Goal: Information Seeking & Learning: Learn about a topic

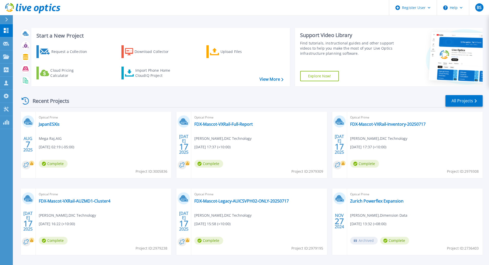
click at [22, 10] on icon at bounding box center [32, 8] width 55 height 11
click at [46, 8] on icon at bounding box center [47, 8] width 4 height 7
click at [69, 21] on div "Start a New Project Request a Collection Download Collector Upload Files Cloud …" at bounding box center [251, 134] width 476 height 269
click at [152, 99] on div "Recent Projects All Projects" at bounding box center [251, 100] width 463 height 13
click at [460, 100] on link "All Projects" at bounding box center [464, 101] width 37 height 12
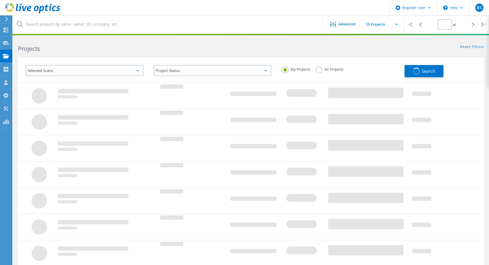
type input "1"
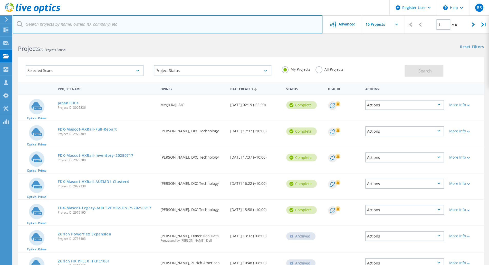
click at [100, 27] on input "text" at bounding box center [168, 24] width 310 height 18
paste input "3005836"
type input "3005836"
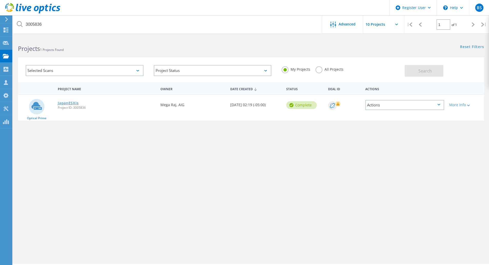
click at [67, 103] on link "JapanESXis" at bounding box center [68, 103] width 21 height 4
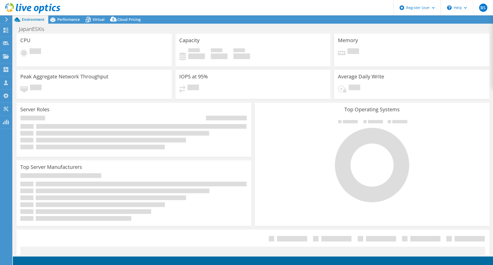
click at [278, 10] on header "BS Dell User [PERSON_NAME] [PERSON_NAME][EMAIL_ADDRESS][DOMAIN_NAME] Dell My Pr…" at bounding box center [246, 7] width 493 height 15
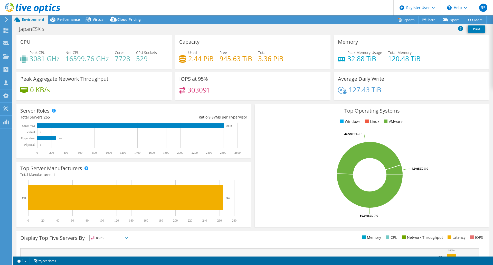
click at [213, 31] on div "JapanESXis Print" at bounding box center [253, 29] width 480 height 10
click at [62, 21] on span "Performance" at bounding box center [68, 19] width 23 height 5
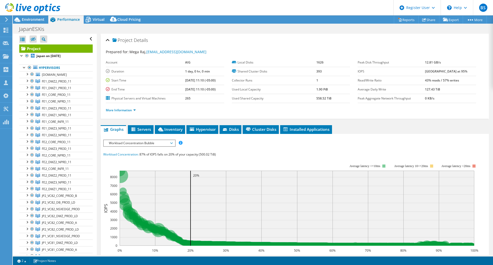
click at [228, 29] on div "JapanESXis Print" at bounding box center [253, 29] width 480 height 10
click at [204, 39] on div "Project Details" at bounding box center [295, 40] width 378 height 11
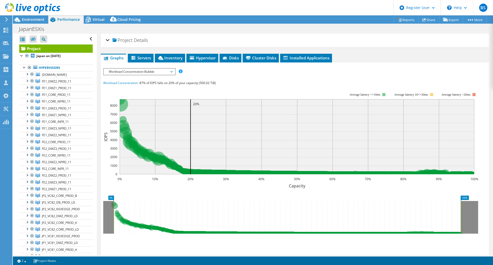
click at [124, 38] on span "Project" at bounding box center [122, 40] width 20 height 5
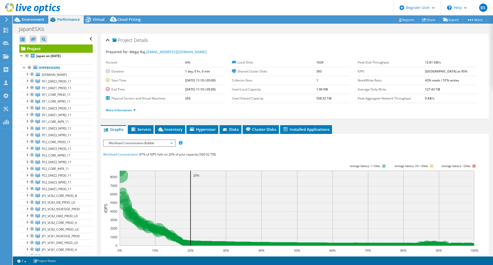
click at [271, 157] on rect at bounding box center [290, 208] width 375 height 103
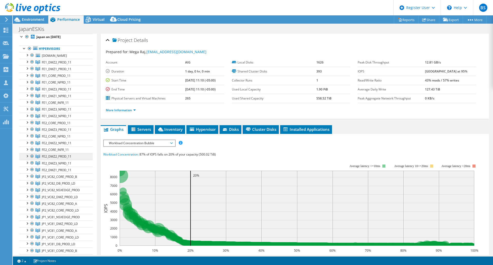
scroll to position [17, 0]
click at [317, 37] on div "Project Details" at bounding box center [295, 40] width 378 height 11
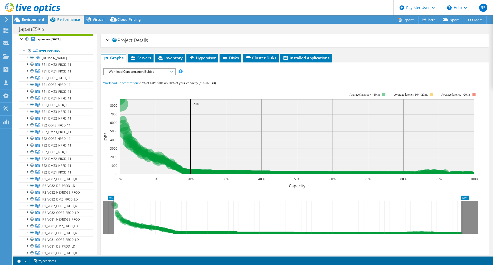
click at [140, 40] on span "Details" at bounding box center [141, 40] width 14 height 6
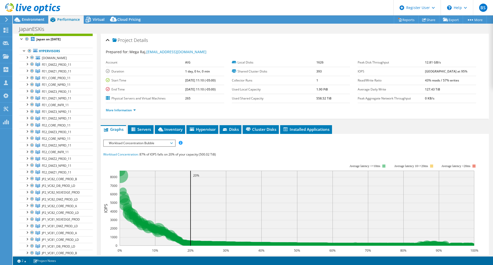
click at [164, 142] on span "Workload Concentration Bubble" at bounding box center [139, 143] width 66 height 6
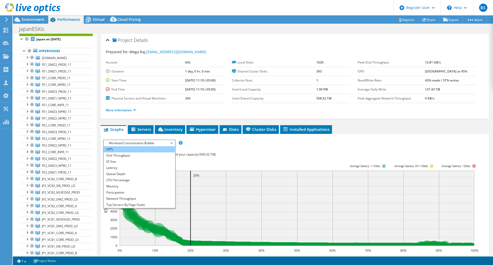
click at [164, 150] on li "IOPS" at bounding box center [139, 149] width 71 height 6
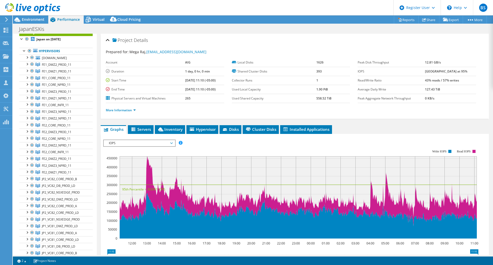
drag, startPoint x: 200, startPoint y: 143, endPoint x: 194, endPoint y: 146, distance: 6.7
click at [200, 143] on rect at bounding box center [290, 194] width 375 height 103
click at [173, 144] on span "IOPS" at bounding box center [139, 143] width 71 height 6
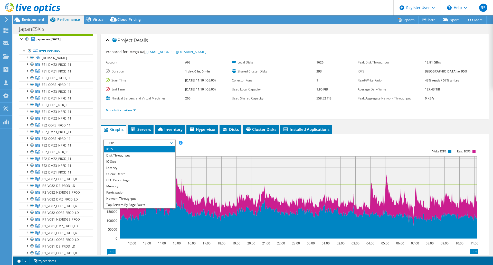
click at [199, 148] on rect at bounding box center [290, 194] width 375 height 103
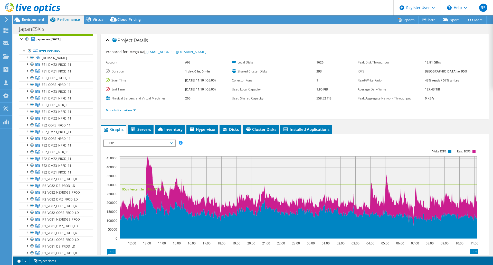
click at [173, 144] on span "IOPS" at bounding box center [139, 143] width 71 height 6
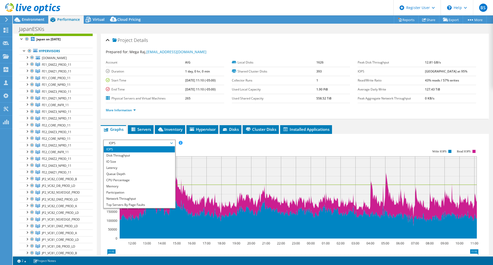
click at [215, 149] on rect at bounding box center [290, 194] width 375 height 103
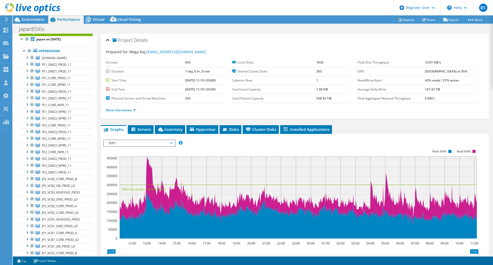
click at [173, 142] on icon at bounding box center [171, 143] width 3 height 2
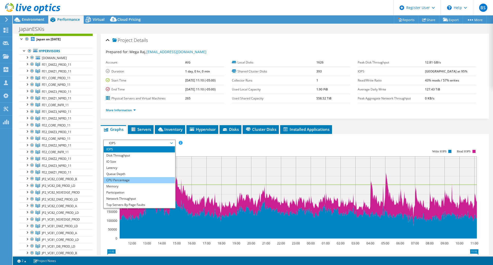
click at [160, 179] on li "CPU Percentage" at bounding box center [139, 180] width 71 height 6
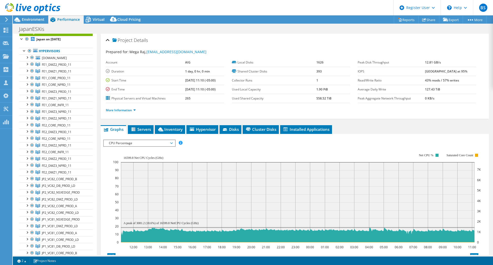
click at [214, 148] on div at bounding box center [294, 228] width 383 height 179
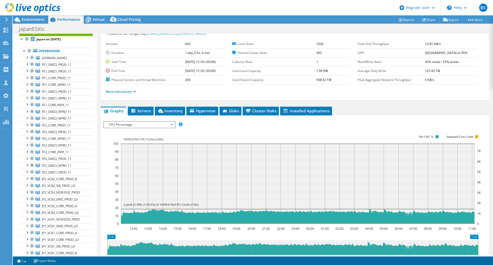
scroll to position [26, 0]
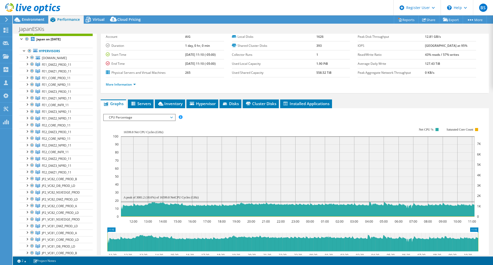
click at [163, 115] on span "CPU Percentage" at bounding box center [139, 117] width 66 height 6
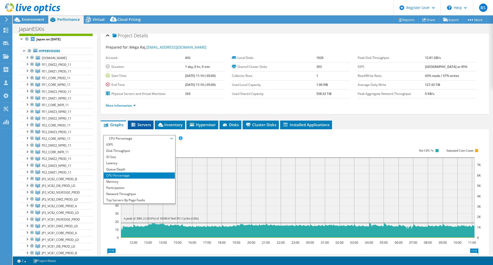
scroll to position [0, 0]
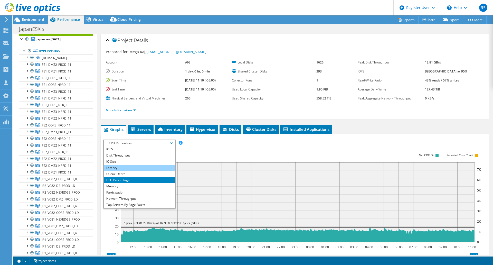
click at [136, 167] on li "Latency" at bounding box center [139, 168] width 71 height 6
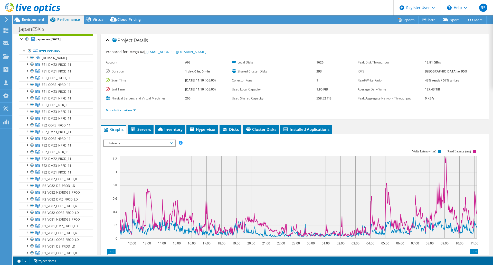
click at [244, 147] on rect at bounding box center [290, 194] width 375 height 103
click at [242, 29] on div "JapanESXis Print" at bounding box center [253, 29] width 480 height 10
click at [162, 140] on span "Latency" at bounding box center [139, 143] width 66 height 6
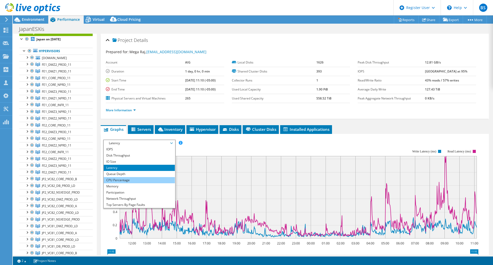
click at [119, 180] on li "CPU Percentage" at bounding box center [139, 180] width 71 height 6
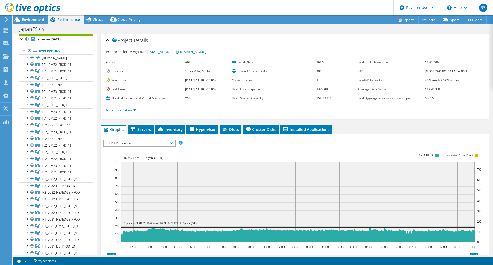
click at [350, 150] on rect at bounding box center [297, 197] width 368 height 103
click at [161, 142] on span "CPU Percentage" at bounding box center [139, 143] width 66 height 6
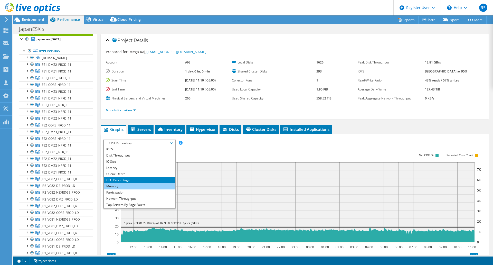
click at [130, 187] on li "Memory" at bounding box center [139, 186] width 71 height 6
